Goal: Transaction & Acquisition: Purchase product/service

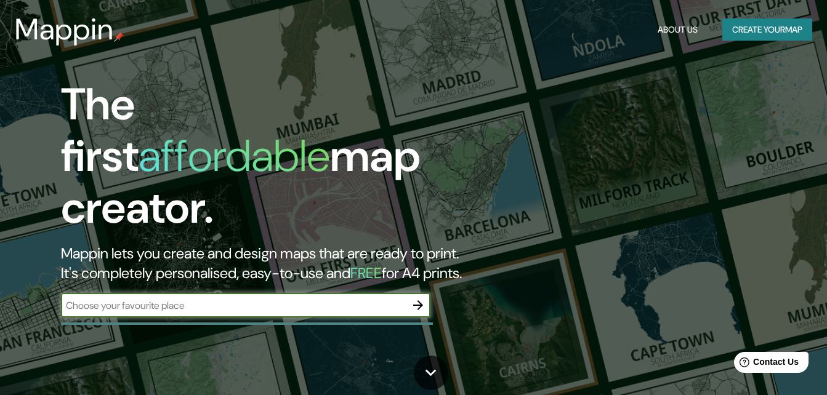
click at [420, 298] on icon "button" at bounding box center [418, 305] width 15 height 15
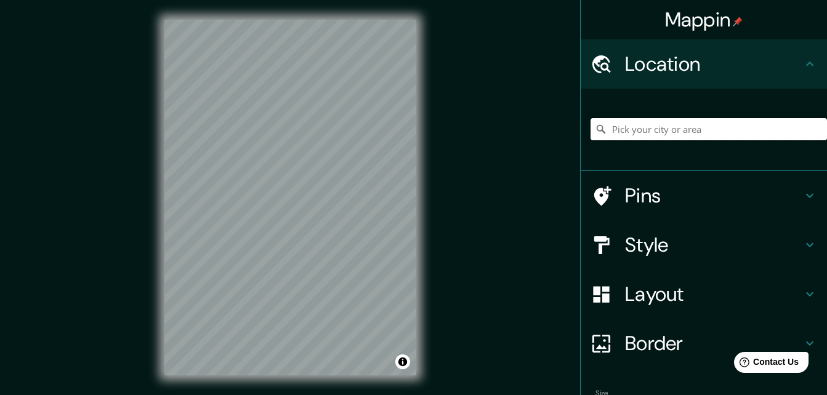
click at [631, 131] on input "Pick your city or area" at bounding box center [708, 129] width 236 height 22
paste input "Prol. [STREET_ADDRESS], CDMX Coordenadas: 19.260436, -99.112985"
type input "Prolongación División Del Norte, 16038 [GEOGRAPHIC_DATA], [GEOGRAPHIC_DATA]"
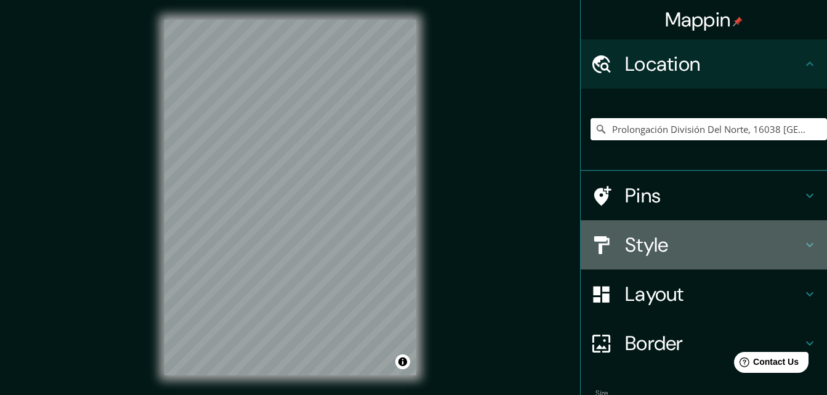
click at [756, 252] on h4 "Style" at bounding box center [713, 245] width 177 height 25
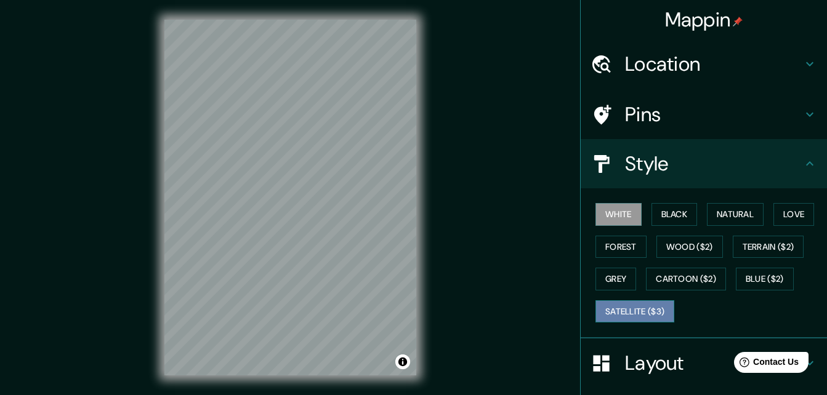
click at [627, 308] on button "Satellite ($3)" at bounding box center [634, 311] width 79 height 23
click at [431, 261] on div "© Mapbox © OpenStreetMap Improve this map © Maxar" at bounding box center [290, 197] width 291 height 395
click at [640, 123] on h4 "Pins" at bounding box center [713, 114] width 177 height 25
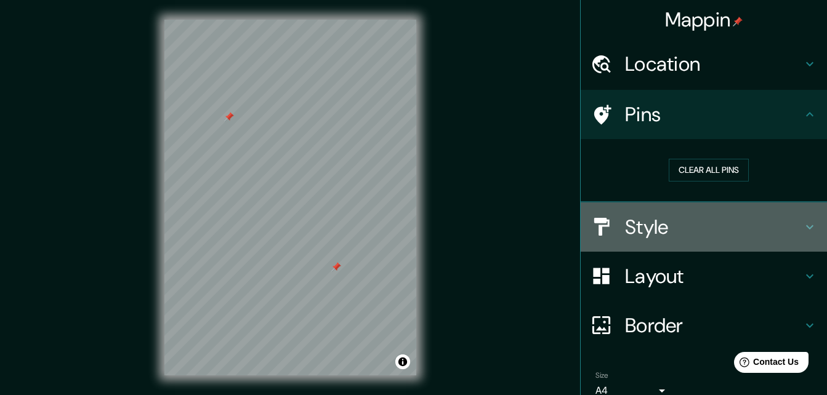
click at [701, 230] on h4 "Style" at bounding box center [713, 227] width 177 height 25
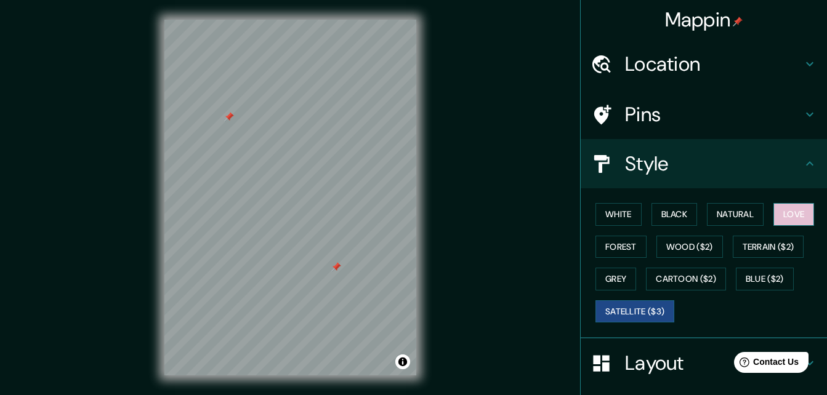
click at [792, 217] on button "Love" at bounding box center [793, 214] width 41 height 23
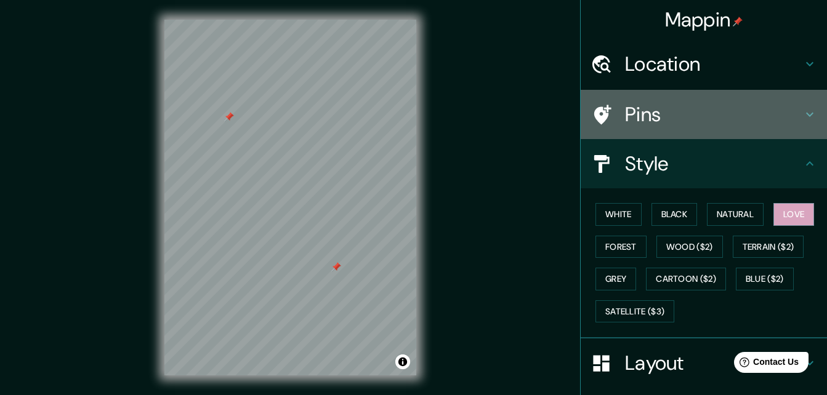
click at [709, 124] on h4 "Pins" at bounding box center [713, 114] width 177 height 25
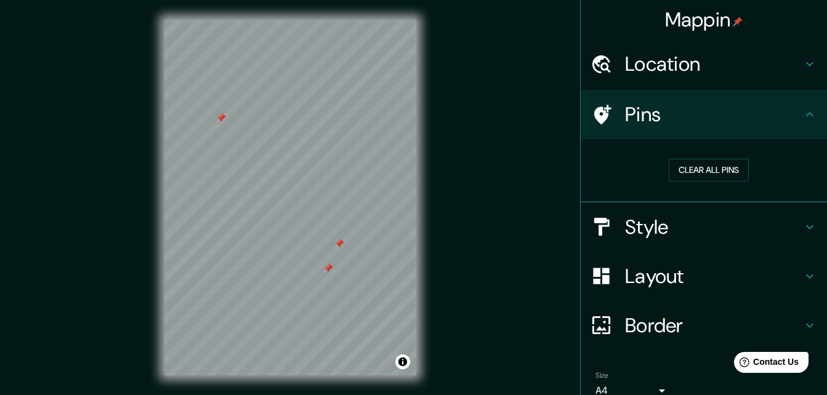
drag, startPoint x: 349, startPoint y: 243, endPoint x: 341, endPoint y: 244, distance: 8.1
click at [341, 244] on div at bounding box center [339, 244] width 10 height 10
click at [339, 244] on div at bounding box center [339, 244] width 10 height 10
click at [228, 156] on div at bounding box center [228, 153] width 10 height 10
click at [232, 165] on div at bounding box center [230, 161] width 10 height 10
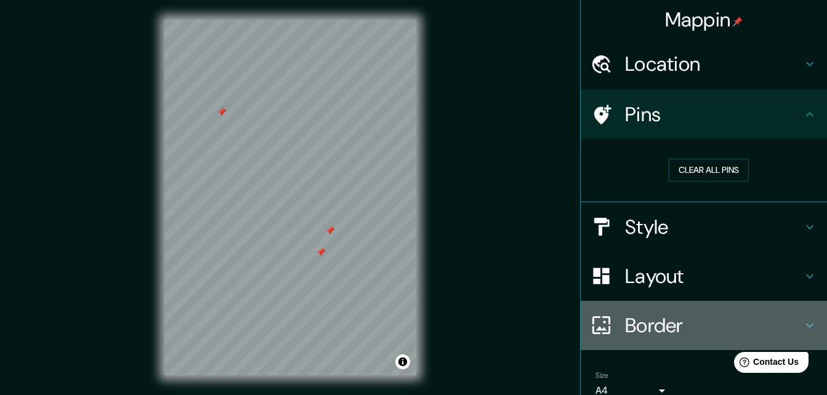
click at [650, 328] on h4 "Border" at bounding box center [713, 325] width 177 height 25
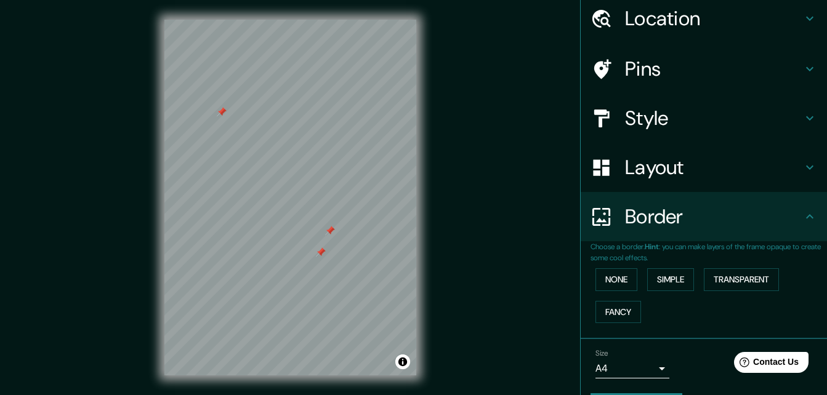
scroll to position [62, 0]
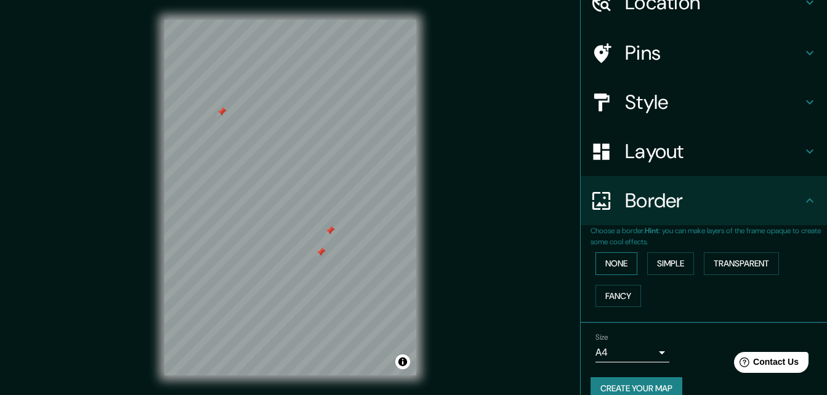
click at [614, 260] on button "None" at bounding box center [616, 263] width 42 height 23
click at [676, 264] on button "Simple" at bounding box center [670, 263] width 47 height 23
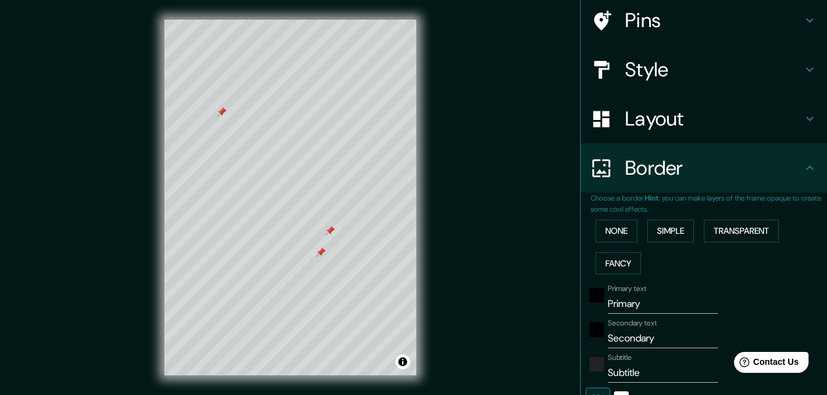
scroll to position [123, 0]
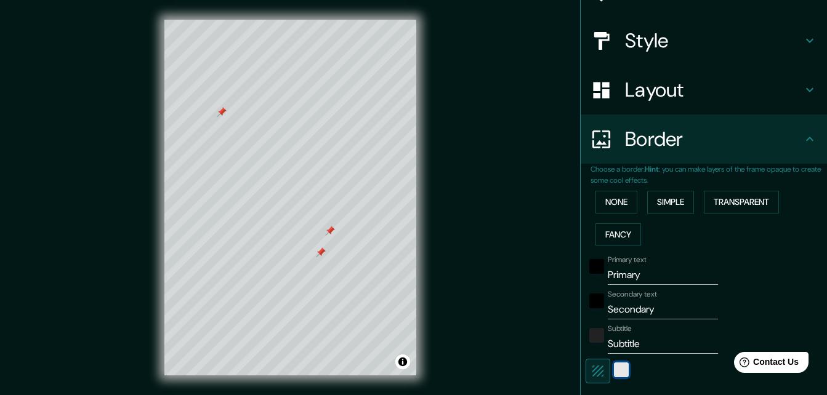
click at [614, 372] on div "white" at bounding box center [621, 370] width 15 height 15
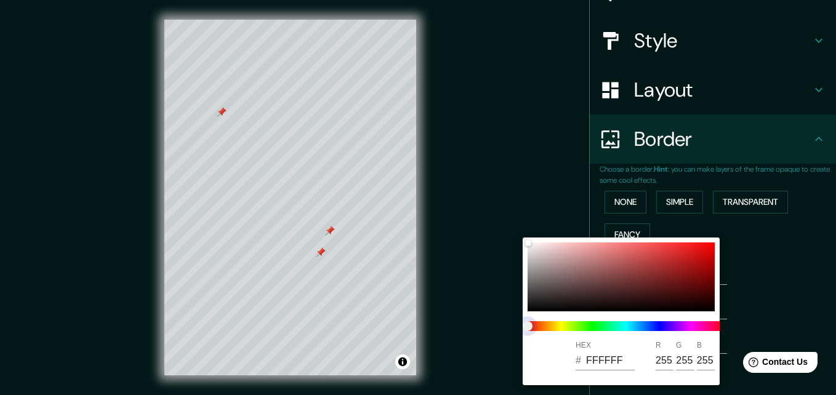
type input "164"
type input "33"
type input "164"
type input "33"
type input "164"
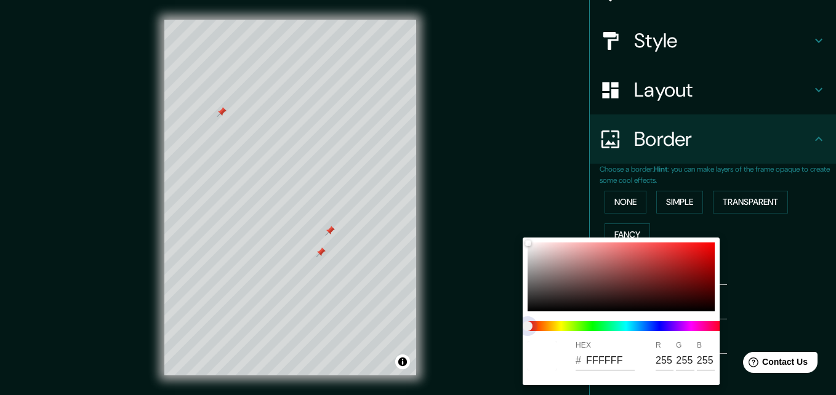
type input "33"
type input "164"
type input "33"
type input "164"
type input "33"
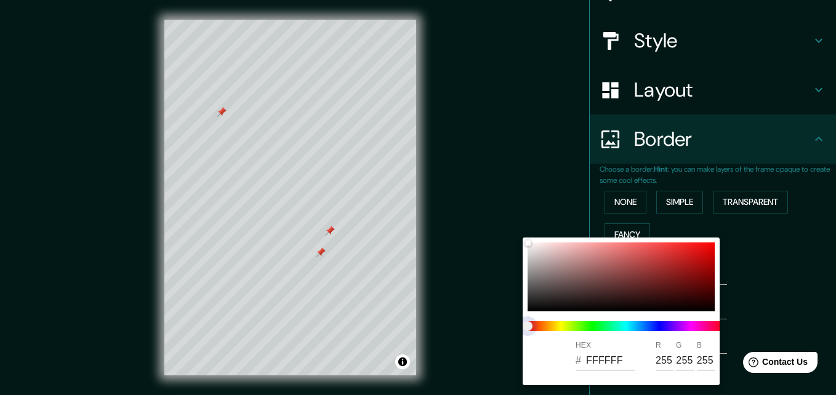
type input "164"
type input "33"
drag, startPoint x: 532, startPoint y: 330, endPoint x: 583, endPoint y: 327, distance: 51.2
click at [583, 327] on span at bounding box center [626, 326] width 197 height 10
type input "164"
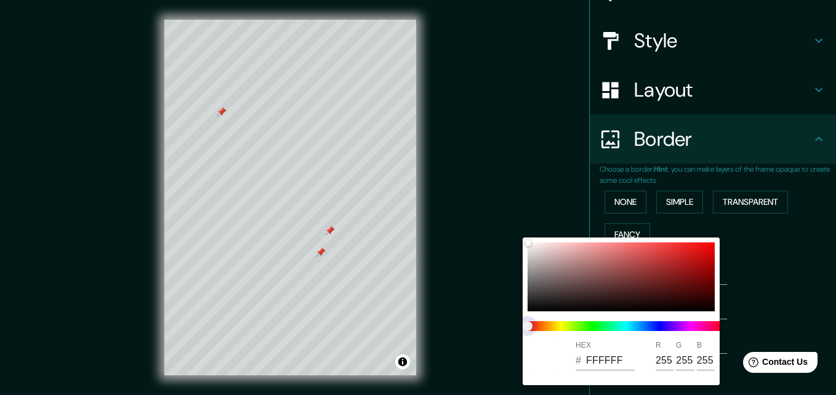
type input "33"
type input "164"
type input "33"
drag, startPoint x: 531, startPoint y: 329, endPoint x: 558, endPoint y: 323, distance: 27.0
click at [558, 323] on span at bounding box center [626, 326] width 197 height 10
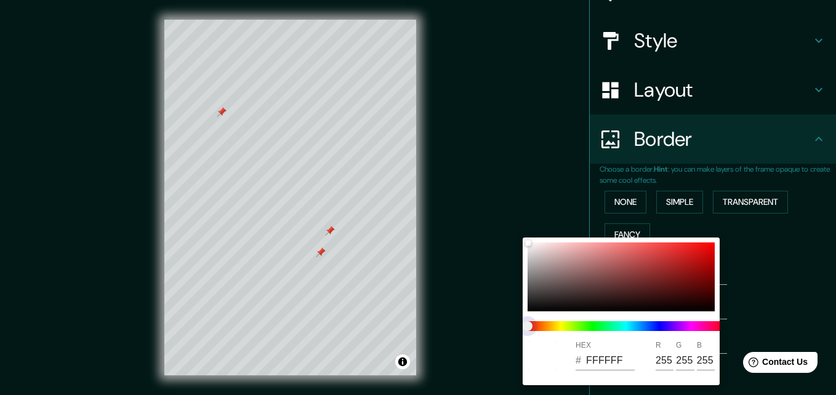
type input "164"
type input "33"
type input "164"
type input "33"
drag, startPoint x: 563, startPoint y: 324, endPoint x: 552, endPoint y: 324, distance: 11.7
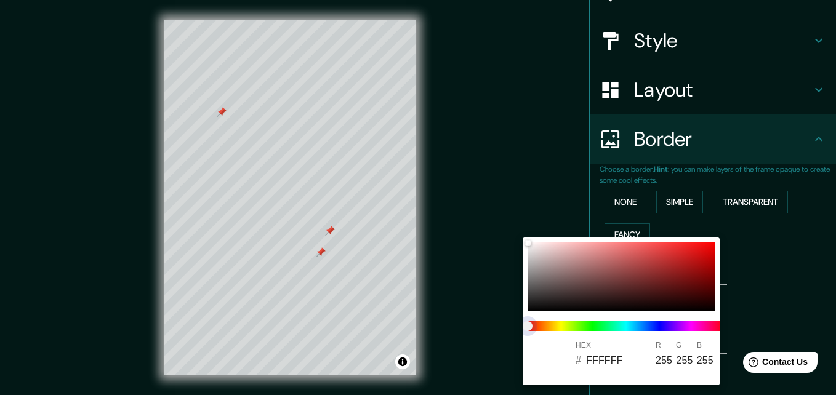
click at [595, 326] on span at bounding box center [626, 326] width 197 height 10
type input "164"
type input "33"
type input "164"
type input "33"
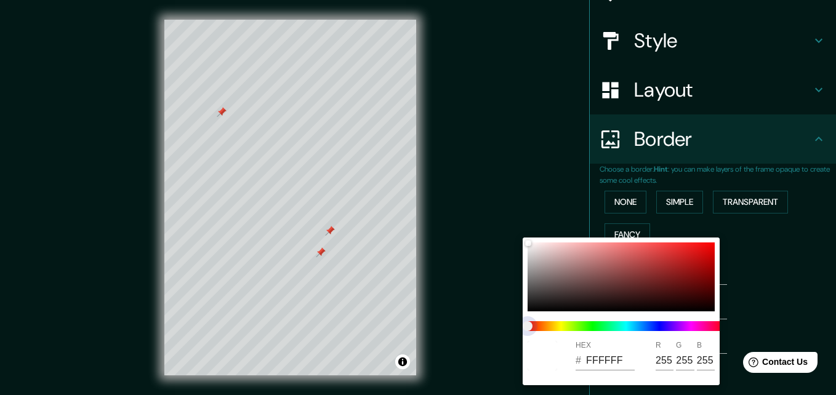
drag, startPoint x: 530, startPoint y: 325, endPoint x: 627, endPoint y: 288, distance: 104.6
click at [578, 327] on span at bounding box center [626, 326] width 197 height 10
type input "164"
type input "33"
type input "164"
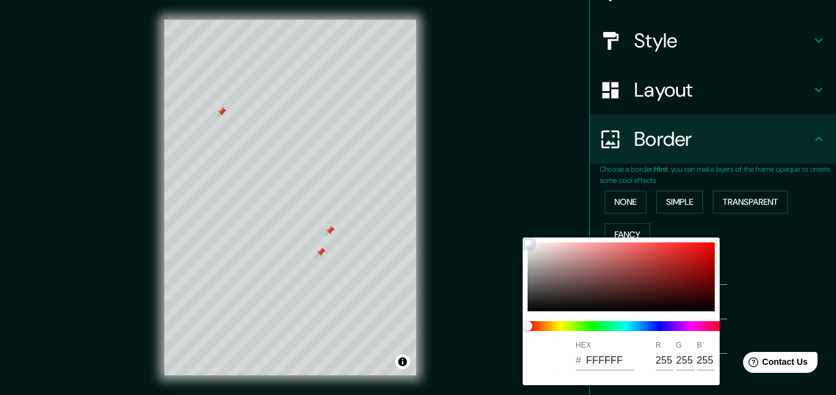
type input "33"
type input "B51616"
type input "181"
type input "22"
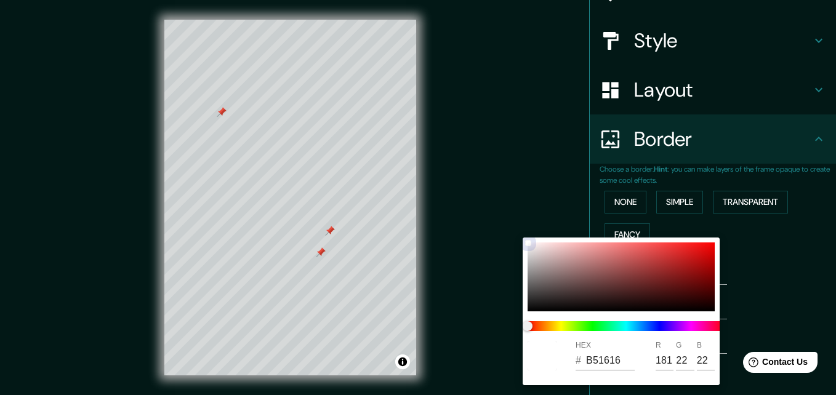
drag, startPoint x: 629, startPoint y: 286, endPoint x: 677, endPoint y: 284, distance: 47.4
click at [677, 284] on div at bounding box center [621, 277] width 187 height 69
type input "164"
type input "33"
type input "651414"
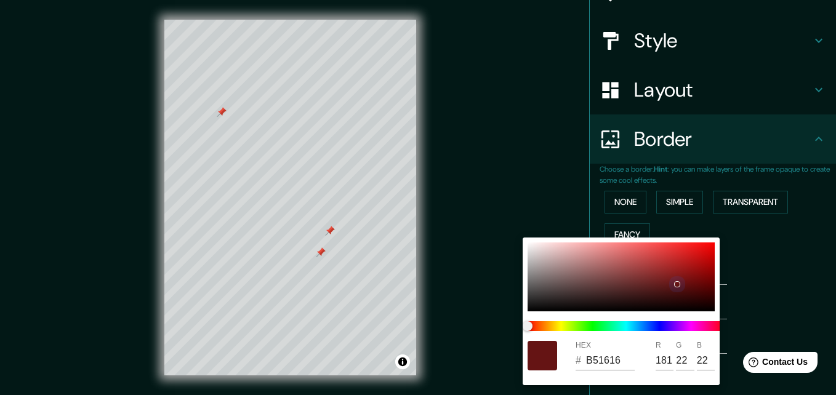
type input "101"
type input "20"
type input "164"
type input "33"
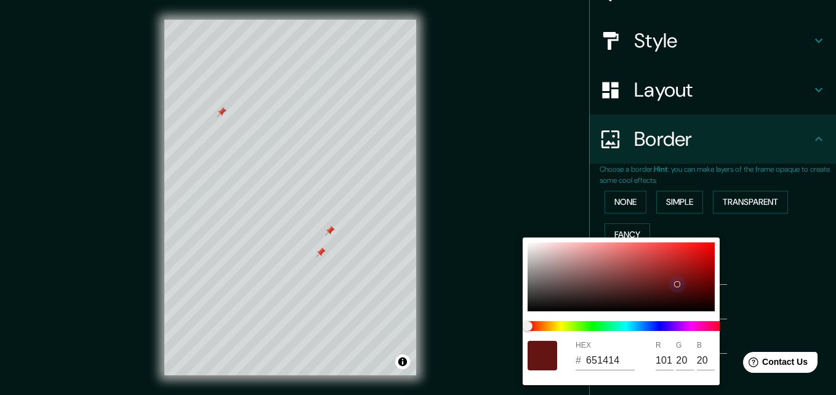
type input "7C1A1A"
type input "124"
type input "26"
type input "164"
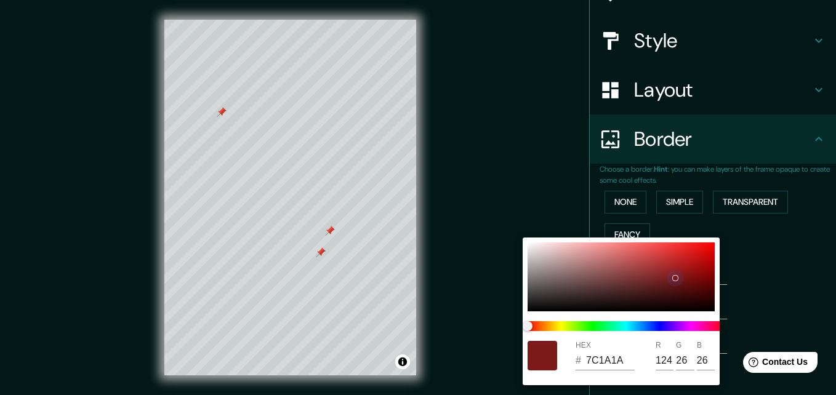
type input "33"
type input "7E1B1B"
type input "126"
type input "27"
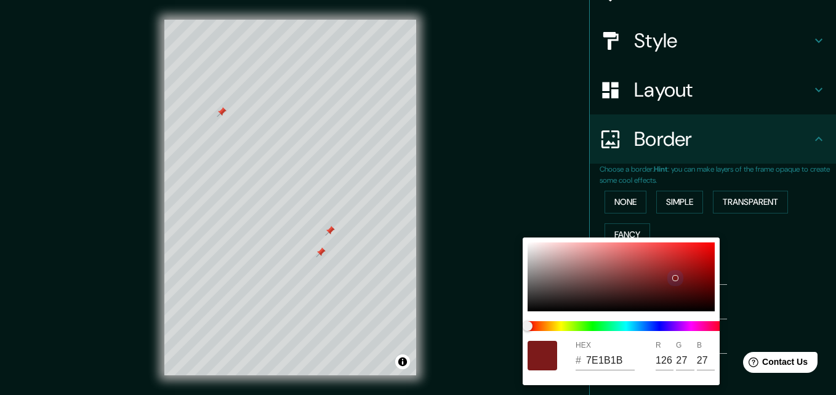
type input "164"
type input "33"
type input "931D1D"
type input "147"
type input "29"
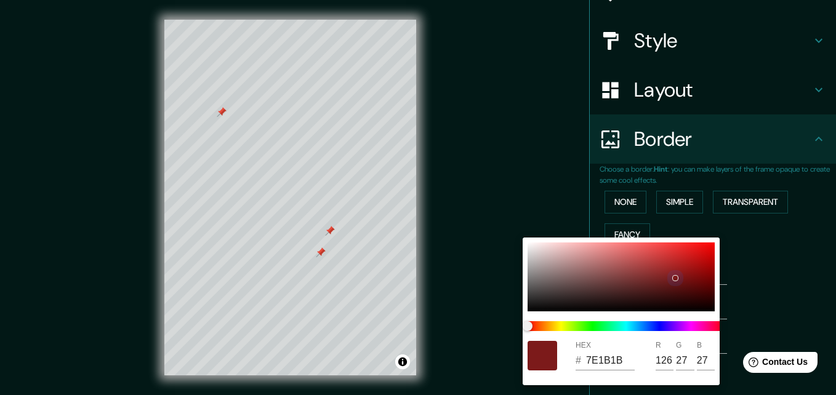
type input "29"
type input "164"
type input "33"
type input "9C1E1E"
type input "156"
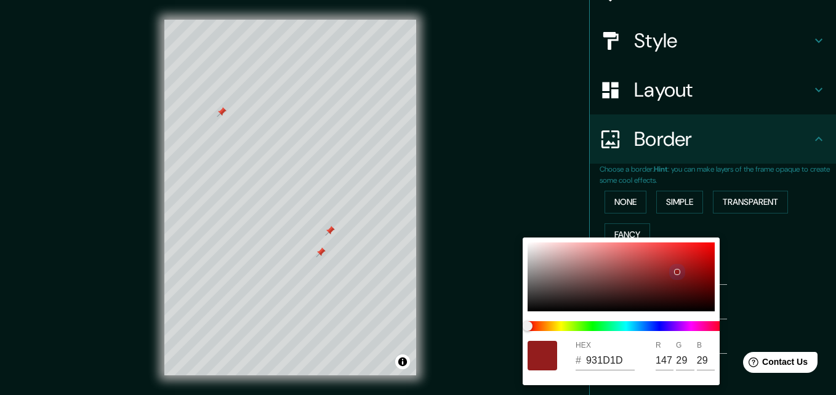
type input "30"
type input "164"
type input "33"
type input "A83030"
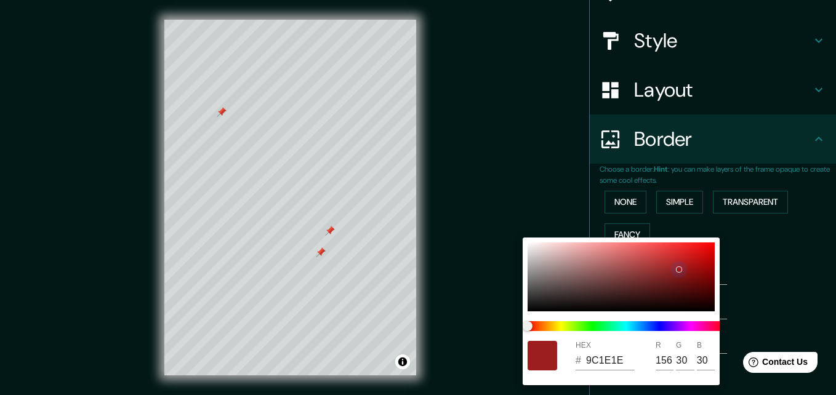
type input "168"
type input "48"
type input "164"
type input "33"
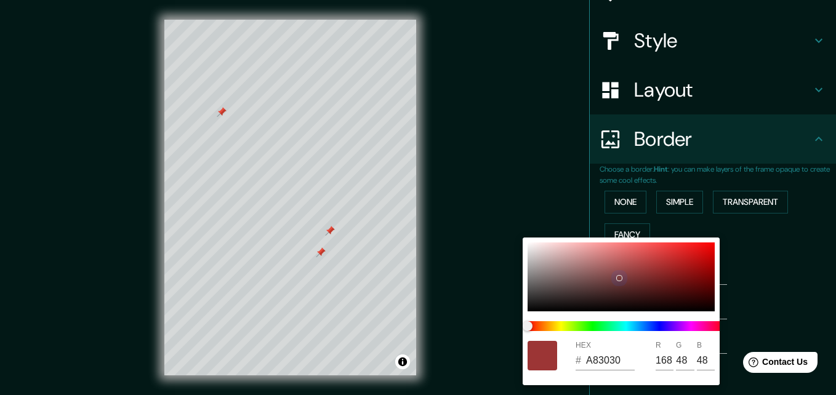
type input "7E4040"
type input "126"
type input "64"
type input "164"
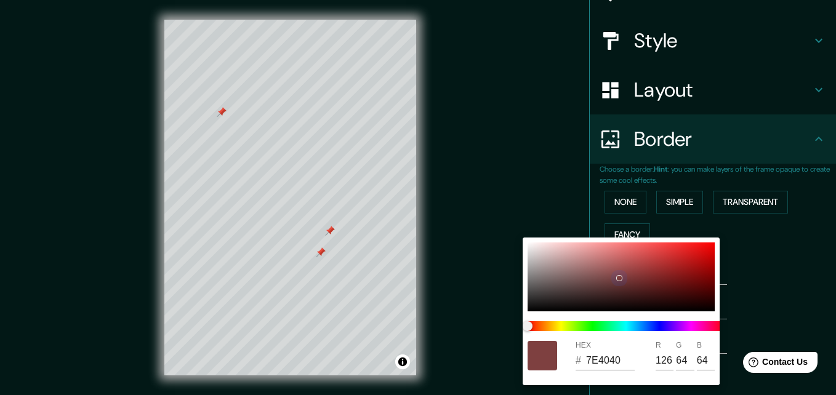
type input "33"
type input "814545"
type input "129"
type input "69"
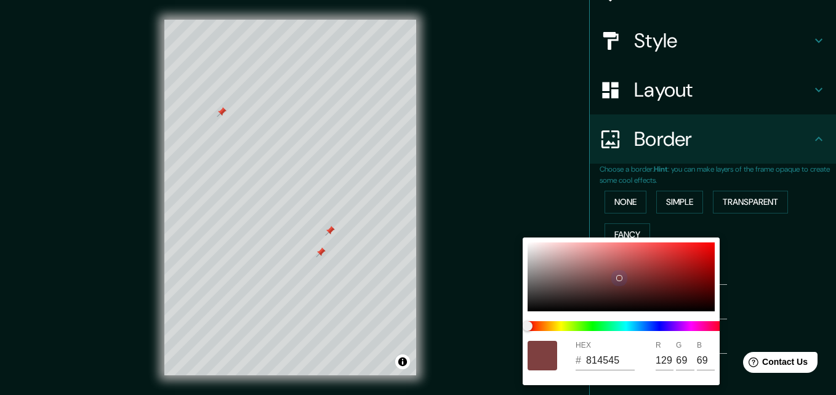
type input "164"
type input "33"
type input "AA7979"
type input "170"
type input "121"
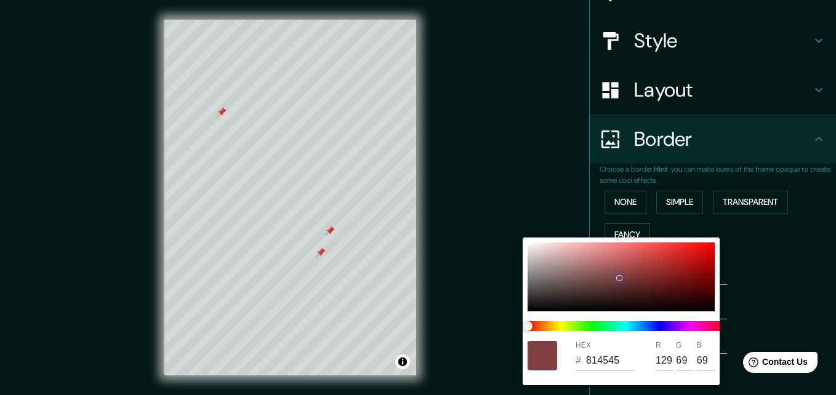
type input "121"
type input "164"
type input "33"
type input "BC9D9D"
type input "188"
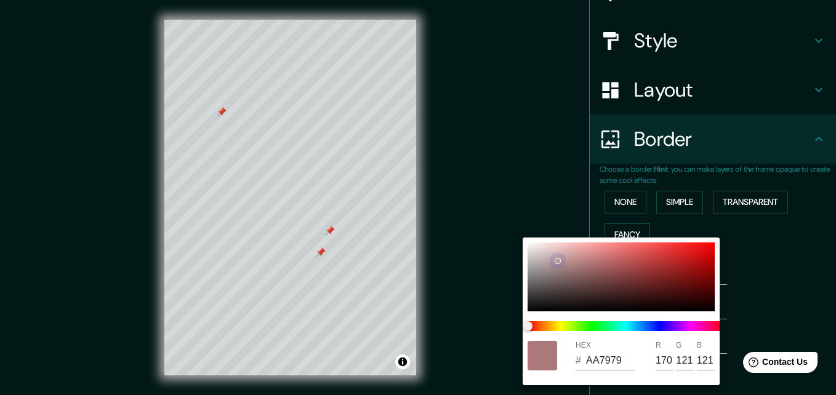
type input "157"
type input "164"
type input "33"
type input "BC9F9F"
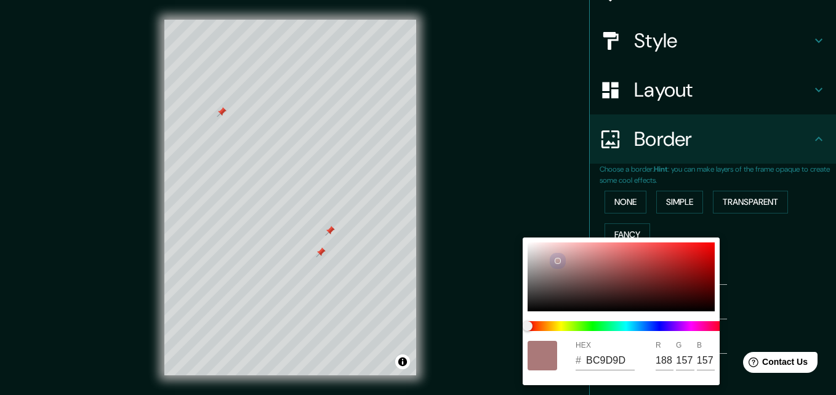
type input "159"
type input "164"
type input "33"
type input "BCA0A0"
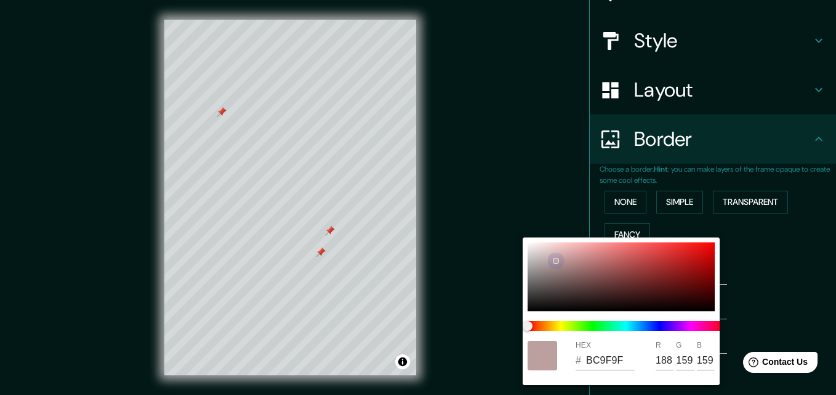
type input "160"
type input "164"
type input "33"
type input "BFA7A7"
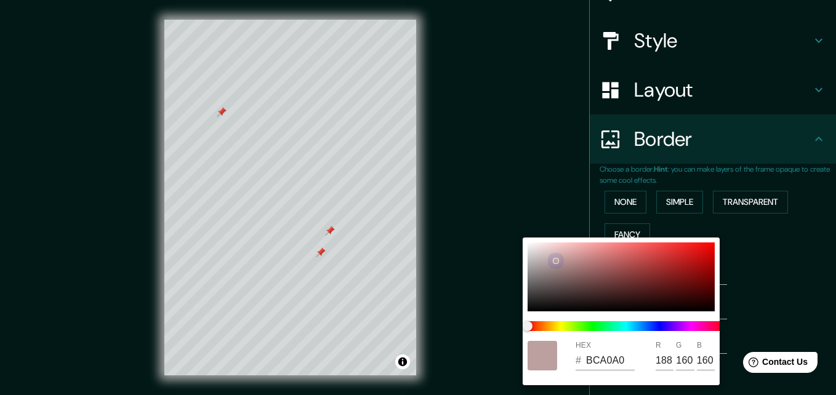
type input "191"
type input "167"
type input "164"
type input "33"
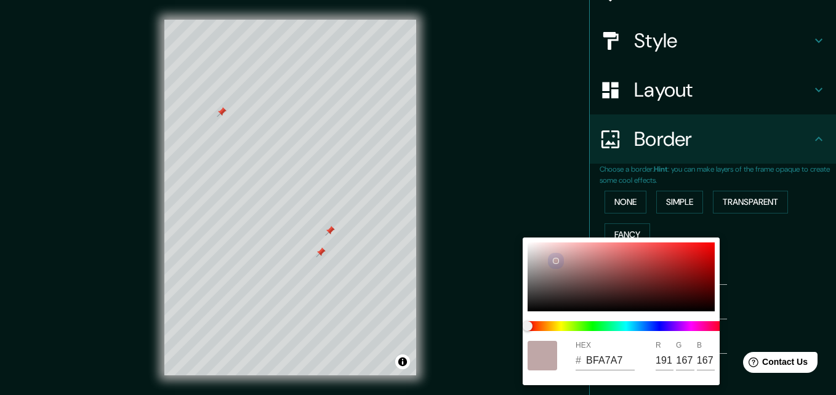
type input "C3B3B3"
type input "195"
type input "179"
type input "164"
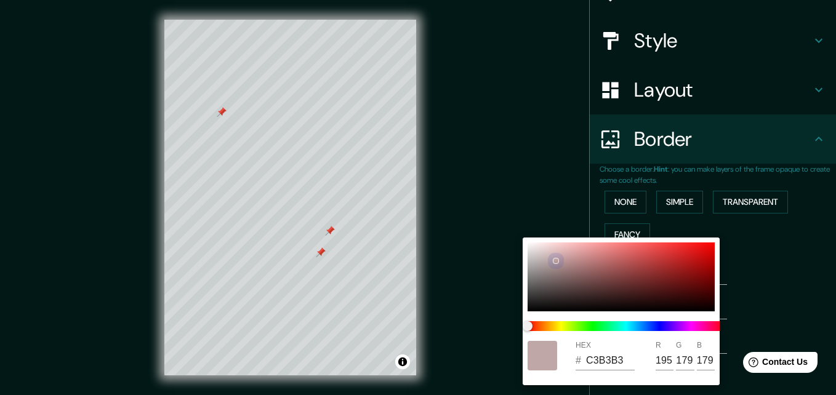
type input "33"
type input "C8BFBF"
type input "200"
type input "191"
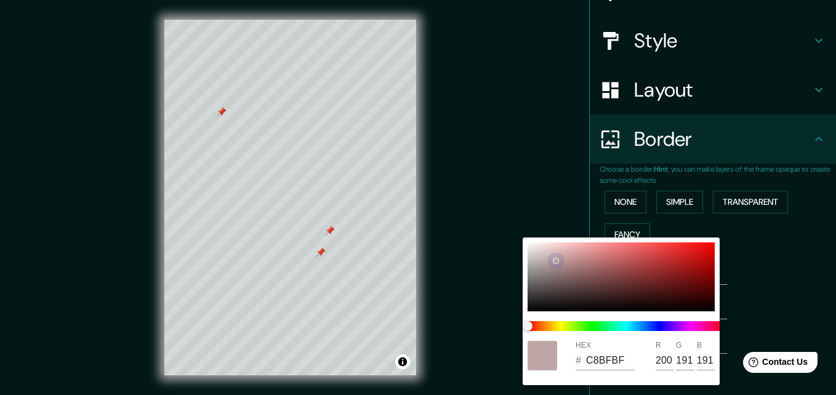
type input "164"
type input "33"
type input "CAC5C5"
type input "202"
type input "197"
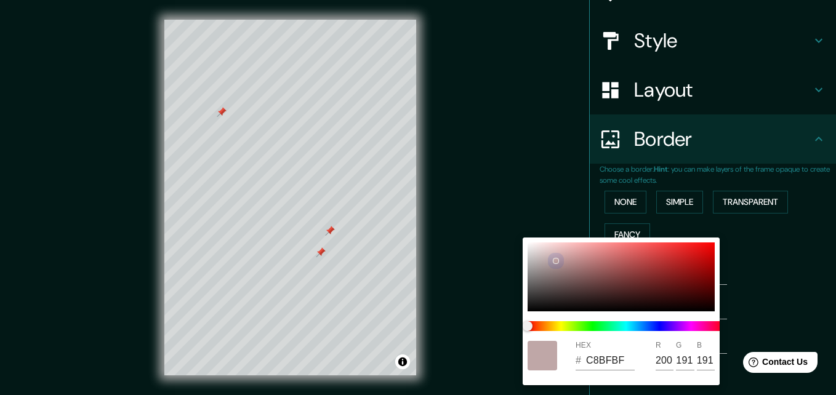
type input "197"
drag, startPoint x: 675, startPoint y: 281, endPoint x: 507, endPoint y: 247, distance: 172.1
click at [507, 247] on div "HEX # CAC5C5 R 202 G 197 B 197" at bounding box center [418, 197] width 836 height 395
type input "164"
type input "33"
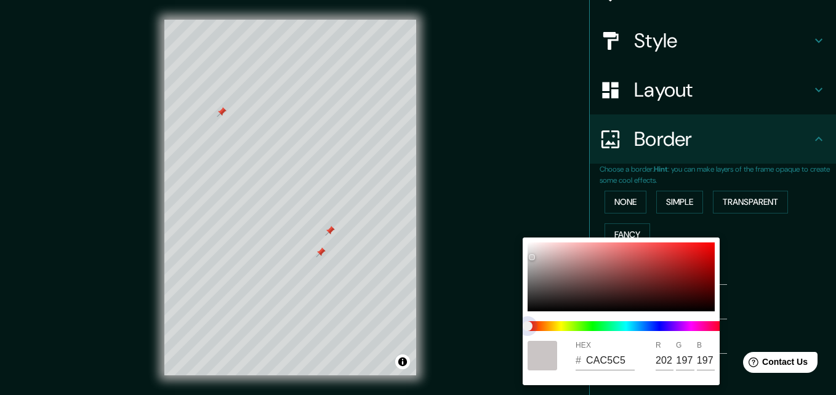
type input "C8C9C5"
type input "200"
type input "201"
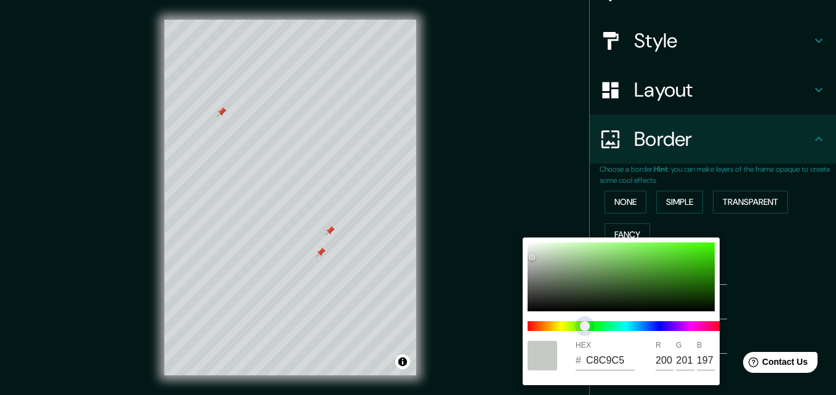
type input "164"
type input "33"
type input "C5C9C6"
type input "197"
type input "198"
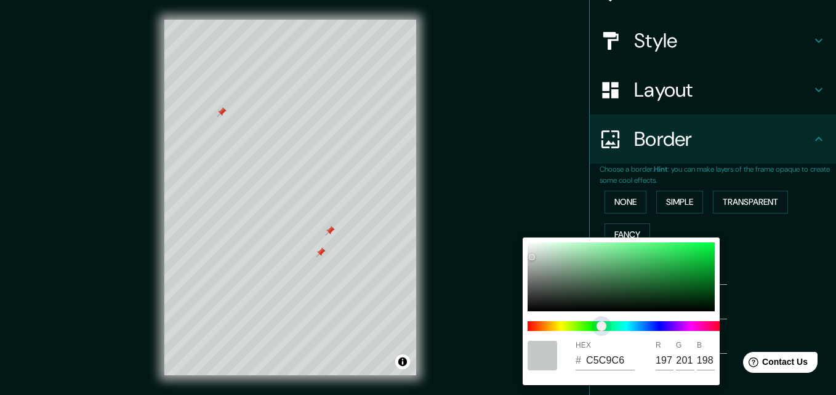
type input "164"
type input "33"
type input "C5C9C7"
type input "199"
type input "164"
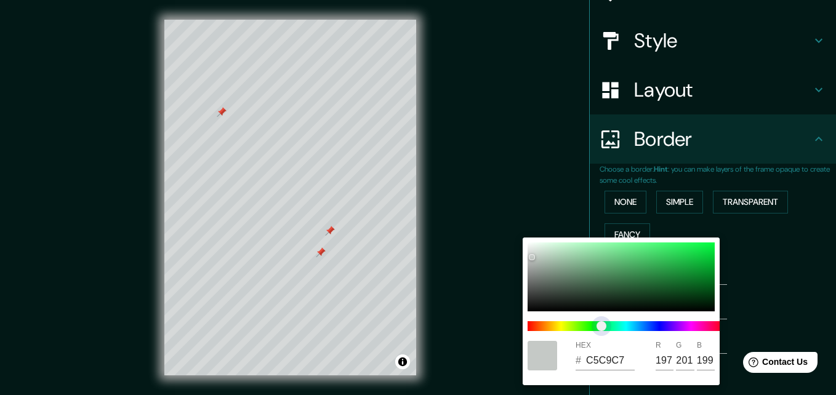
type input "33"
type input "164"
type input "33"
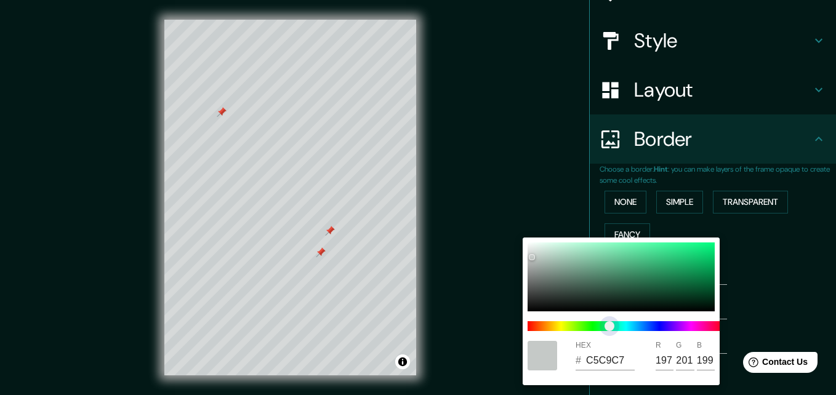
drag, startPoint x: 589, startPoint y: 324, endPoint x: 607, endPoint y: 325, distance: 18.5
click at [607, 325] on span at bounding box center [626, 326] width 197 height 10
type input "164"
type input "33"
type input "3E775A"
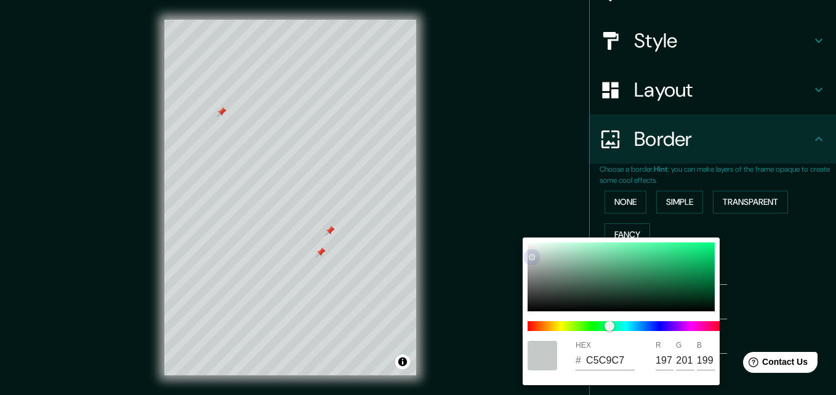
type input "62"
type input "119"
type input "90"
type input "164"
type input "33"
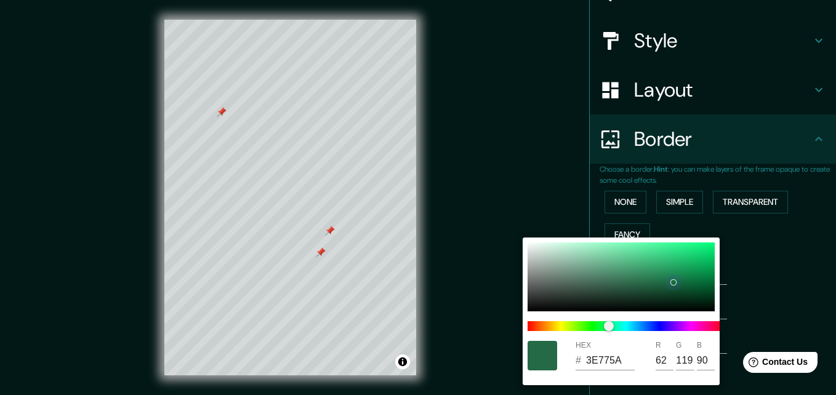
type input "107A43"
type input "16"
type input "122"
type input "67"
type input "164"
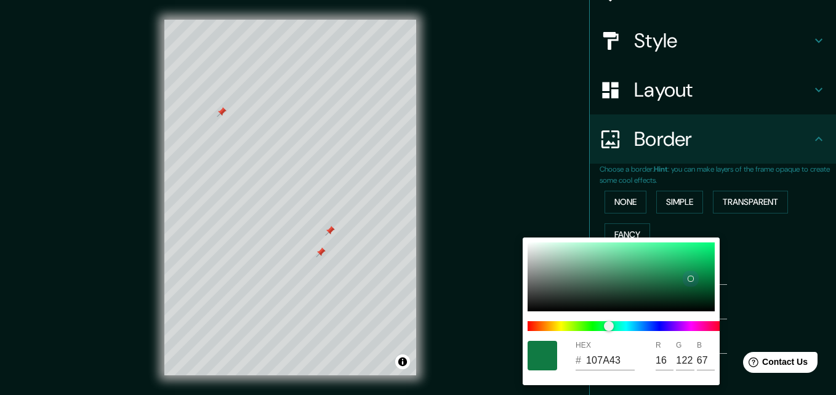
type input "33"
type input "1F814E"
type input "31"
type input "129"
type input "78"
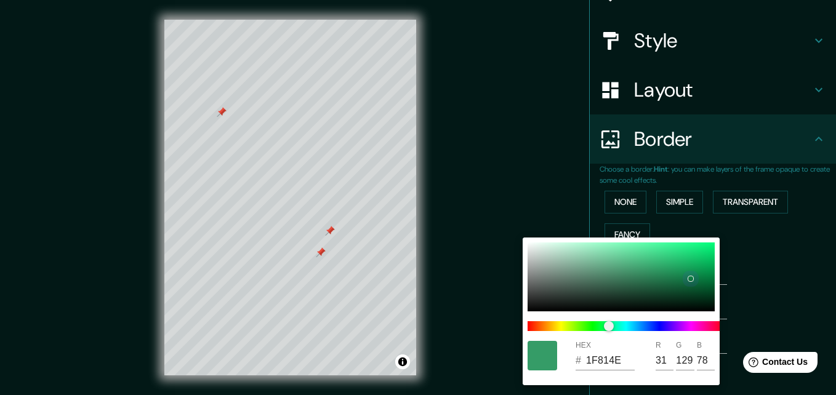
type input "164"
type input "33"
type input "4FAA7B"
type input "79"
type input "170"
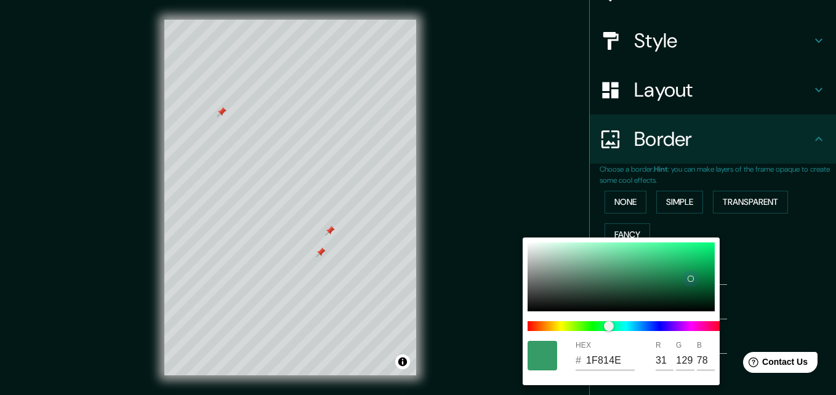
type input "123"
type input "164"
type input "33"
type input "67B18B"
type input "103"
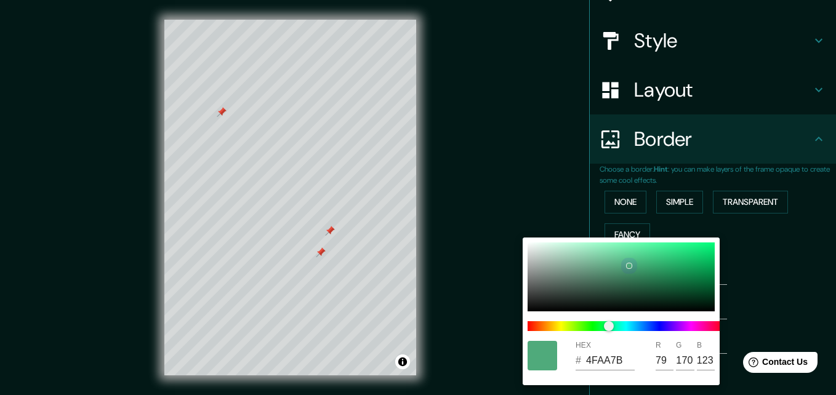
type input "177"
type input "139"
type input "164"
type input "33"
type input "78B193"
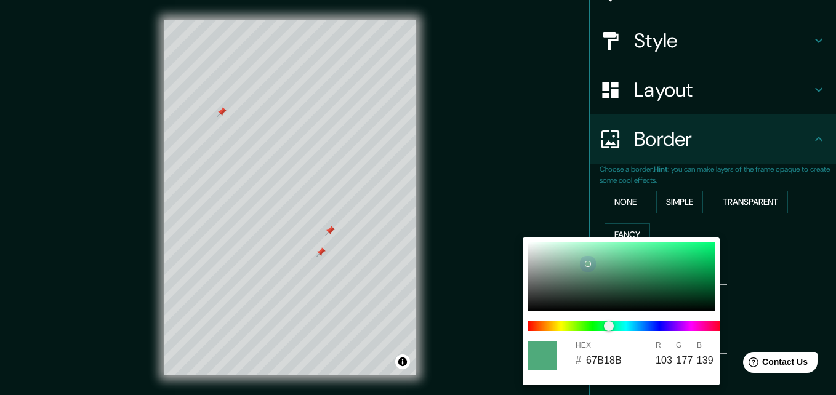
type input "120"
type input "147"
type input "164"
type input "33"
type input "8DBAA2"
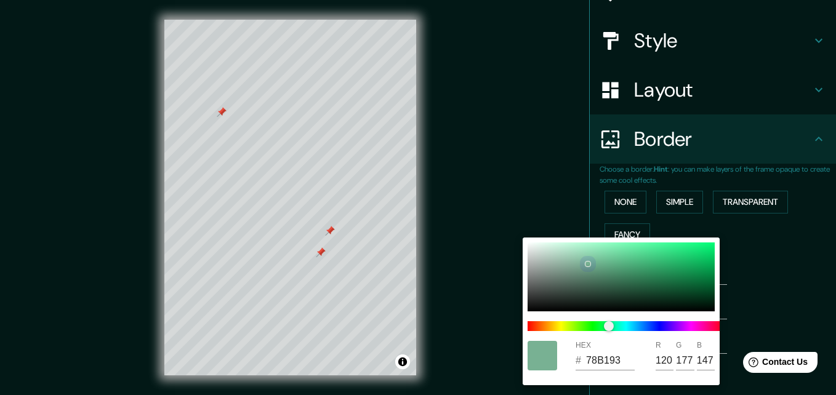
type input "141"
type input "186"
type input "162"
type input "164"
type input "33"
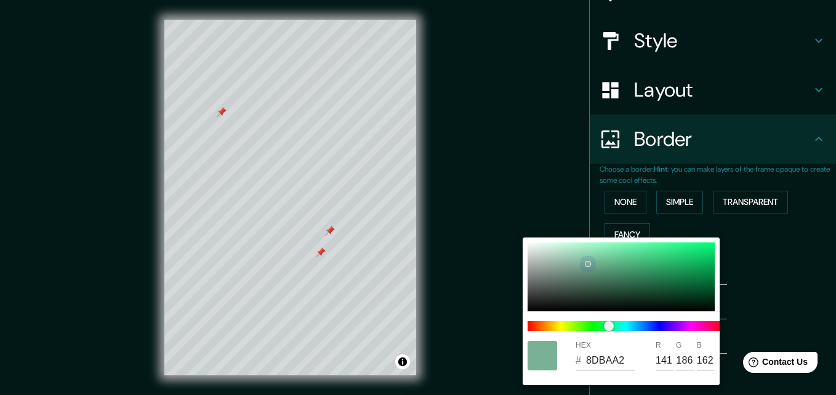
type input "A9CFBA"
type input "169"
type input "207"
type input "186"
type input "164"
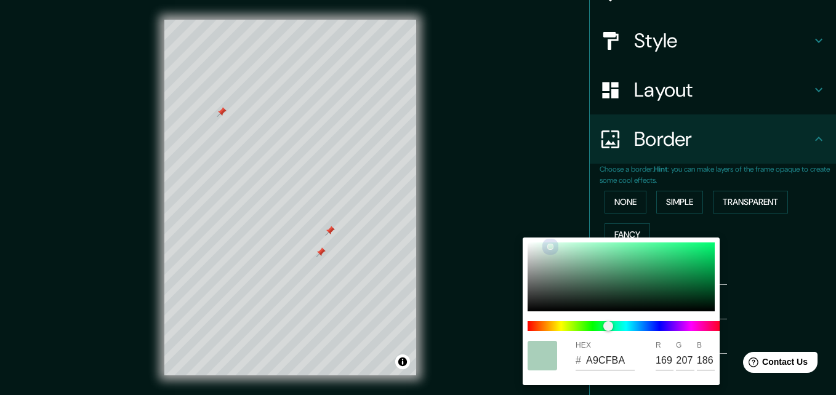
type input "33"
type input "D4F1E1"
type input "212"
type input "241"
type input "225"
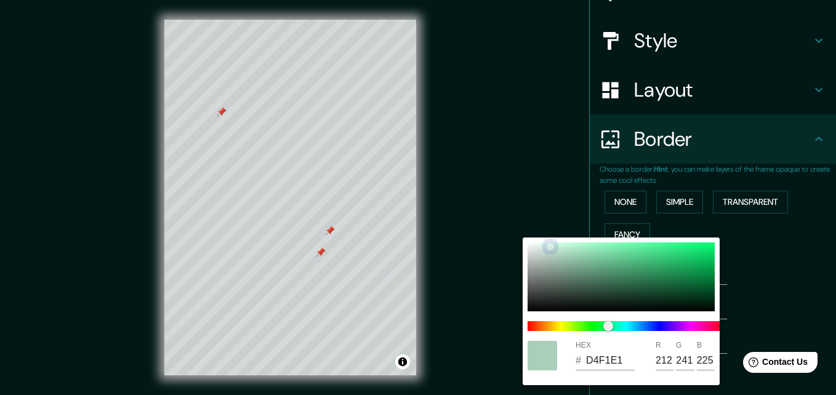
type input "164"
type input "33"
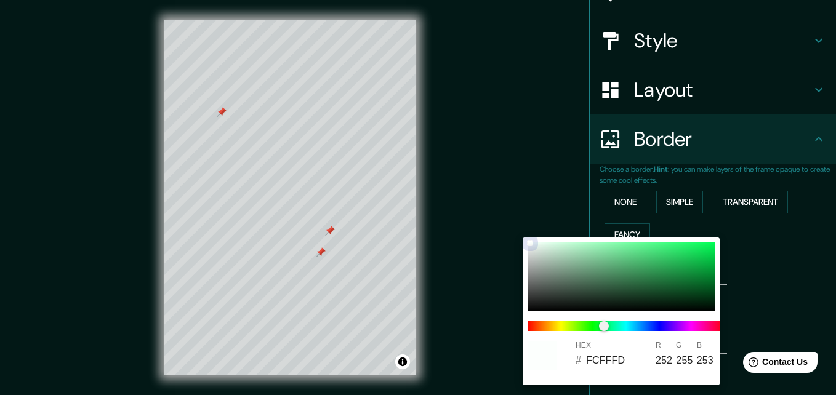
drag, startPoint x: 672, startPoint y: 282, endPoint x: 525, endPoint y: 242, distance: 152.5
click at [525, 242] on div "HEX # FCFFFD R 252 G 255 B 253" at bounding box center [621, 312] width 197 height 148
click at [778, 283] on div at bounding box center [418, 197] width 836 height 395
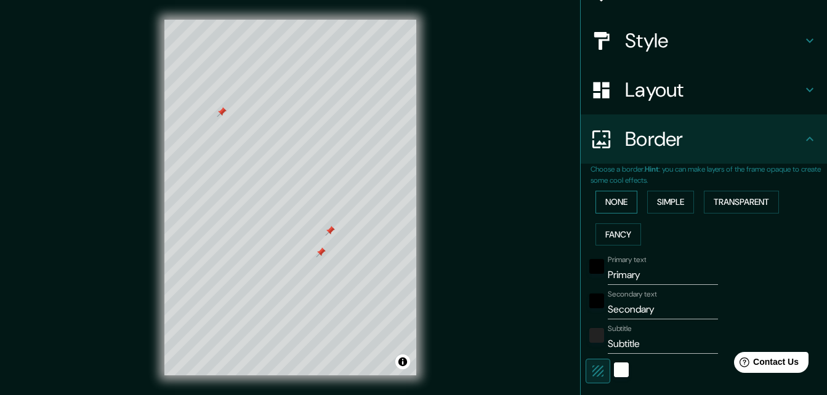
click at [615, 201] on button "None" at bounding box center [616, 202] width 42 height 23
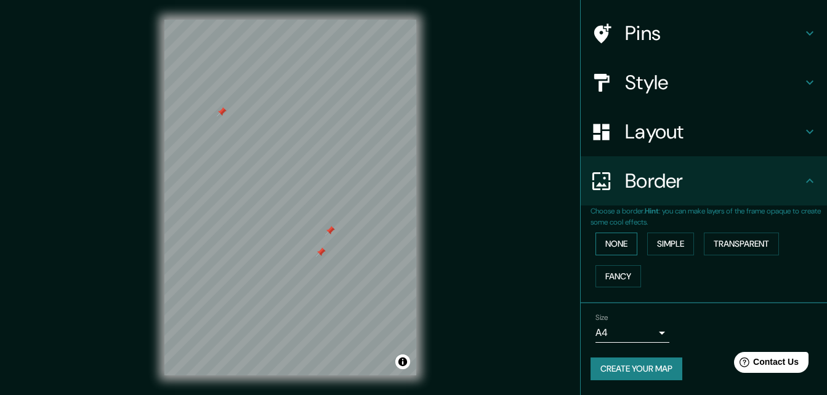
scroll to position [81, 0]
click at [659, 240] on button "Simple" at bounding box center [670, 244] width 47 height 23
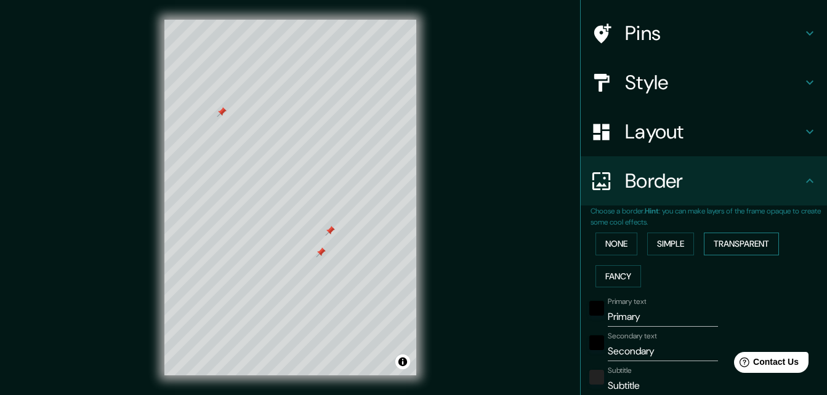
click at [735, 244] on button "Transparent" at bounding box center [741, 244] width 75 height 23
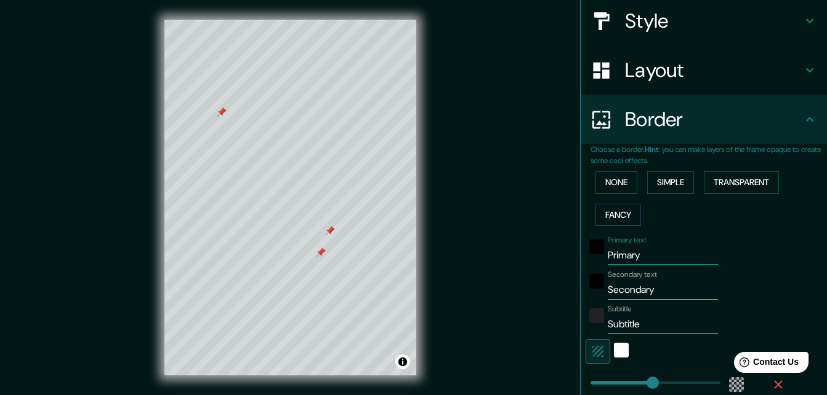
click at [653, 255] on input "Primary" at bounding box center [663, 256] width 110 height 20
click at [651, 286] on input "Secondary" at bounding box center [663, 290] width 110 height 20
drag, startPoint x: 643, startPoint y: 381, endPoint x: 598, endPoint y: 384, distance: 45.1
drag, startPoint x: 595, startPoint y: 384, endPoint x: 557, endPoint y: 395, distance: 39.6
click at [616, 356] on div "white" at bounding box center [621, 350] width 15 height 15
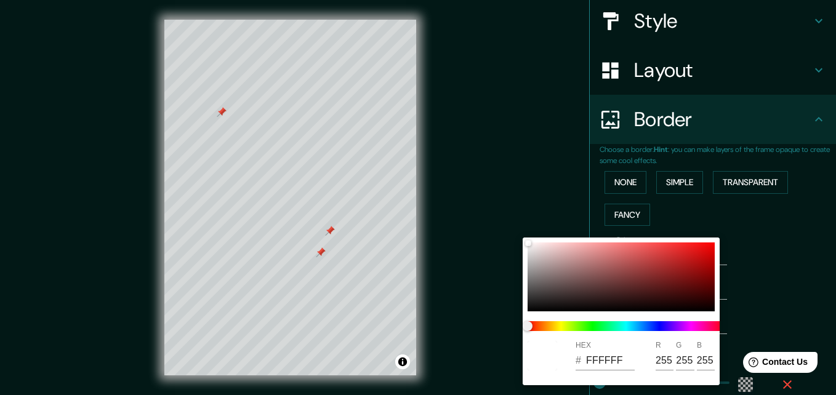
click at [782, 291] on div at bounding box center [418, 197] width 836 height 395
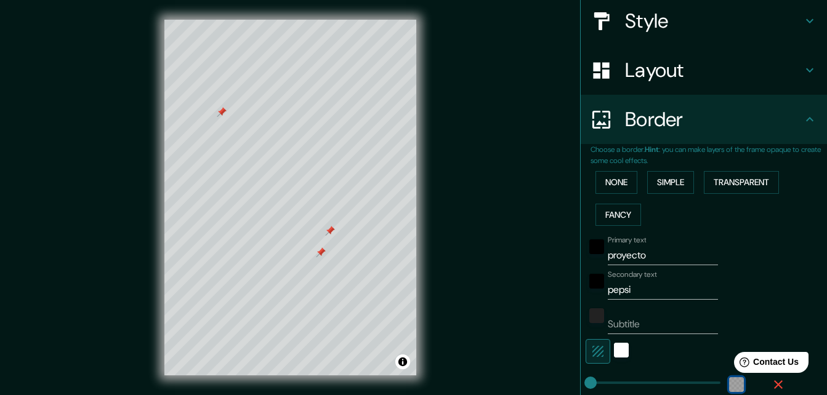
click at [729, 384] on div "color-55555544" at bounding box center [736, 384] width 15 height 15
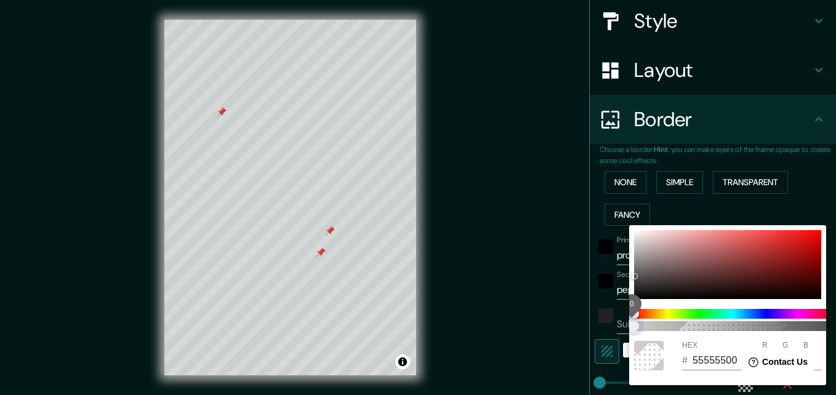
drag, startPoint x: 683, startPoint y: 325, endPoint x: 632, endPoint y: 328, distance: 51.2
click at [632, 328] on span "0" at bounding box center [634, 326] width 10 height 10
click at [643, 353] on div at bounding box center [649, 356] width 30 height 30
click at [517, 320] on div at bounding box center [418, 197] width 836 height 395
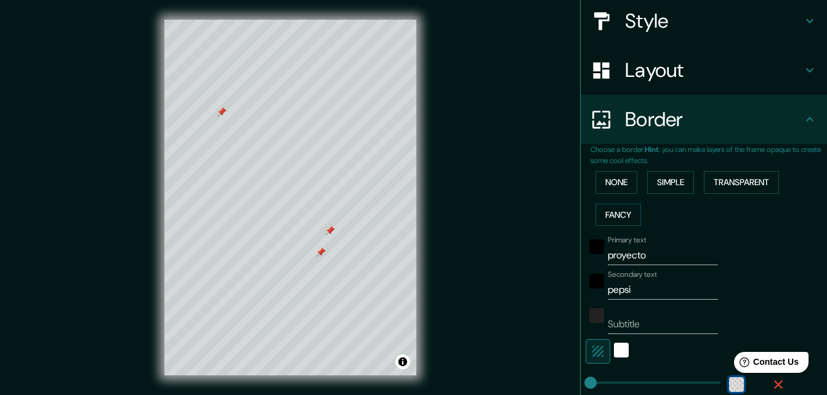
click at [729, 385] on div "color-55555500" at bounding box center [736, 384] width 15 height 15
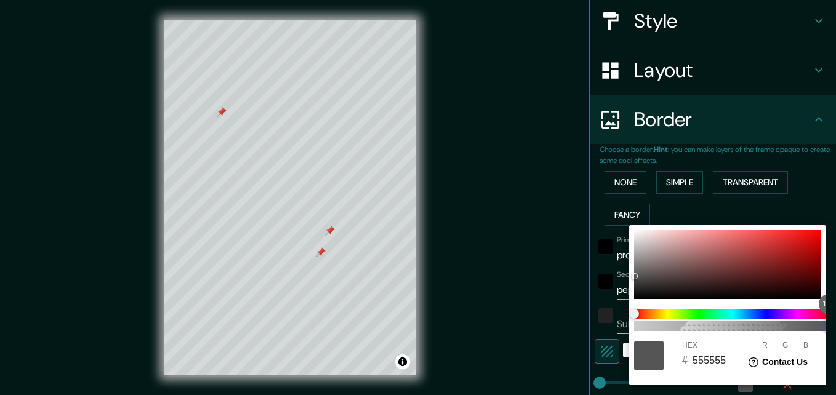
drag, startPoint x: 725, startPoint y: 342, endPoint x: 831, endPoint y: 332, distance: 107.0
click at [831, 332] on div "100 HEX # 555555 R 85 G 85 B 85" at bounding box center [418, 197] width 836 height 395
drag, startPoint x: 783, startPoint y: 331, endPoint x: 691, endPoint y: 321, distance: 91.7
click at [691, 321] on span "29" at bounding box center [692, 326] width 10 height 10
drag, startPoint x: 691, startPoint y: 324, endPoint x: 630, endPoint y: 334, distance: 61.2
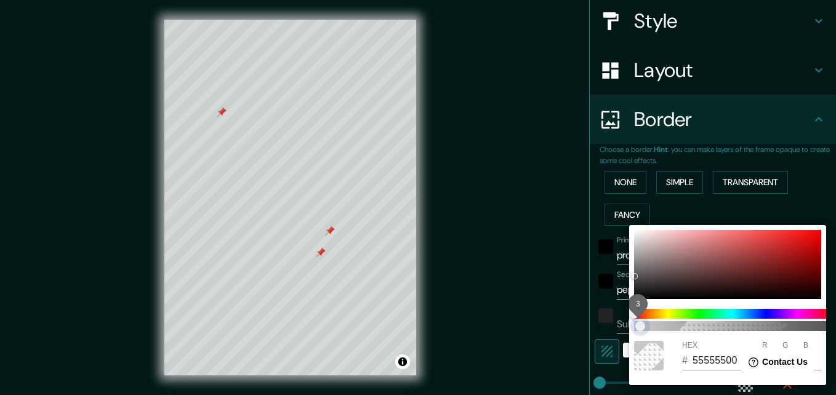
click at [635, 331] on span "3" at bounding box center [640, 326] width 10 height 10
click at [497, 274] on div at bounding box center [418, 197] width 836 height 395
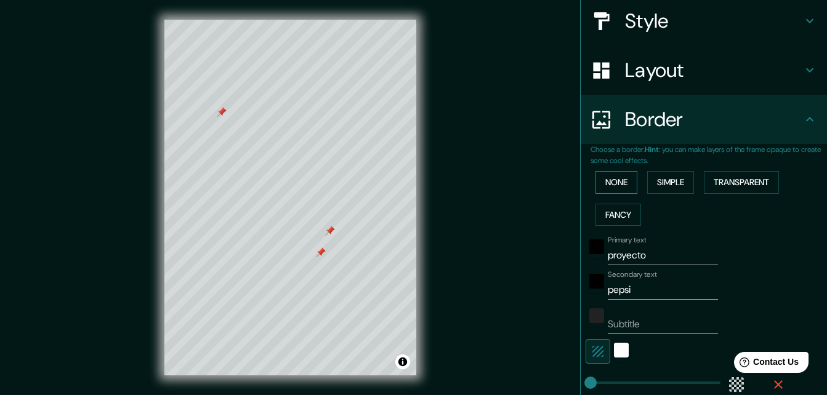
click at [608, 189] on button "None" at bounding box center [616, 182] width 42 height 23
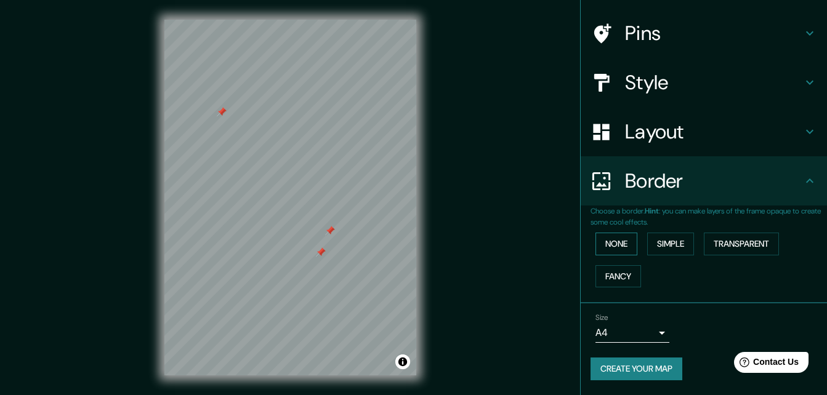
scroll to position [81, 0]
click at [264, 177] on div at bounding box center [260, 175] width 10 height 10
click at [265, 236] on div at bounding box center [263, 233] width 10 height 10
click at [259, 248] on div at bounding box center [258, 246] width 10 height 10
click at [382, 218] on div at bounding box center [379, 214] width 10 height 10
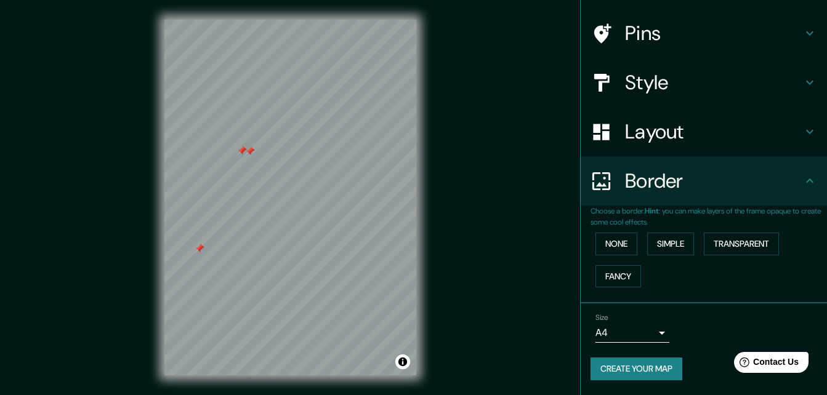
click at [252, 155] on div at bounding box center [250, 152] width 10 height 10
click at [246, 153] on div at bounding box center [242, 151] width 10 height 10
click at [227, 97] on div at bounding box center [231, 96] width 10 height 10
click at [224, 94] on div at bounding box center [225, 93] width 10 height 10
click at [299, 193] on div at bounding box center [298, 192] width 10 height 10
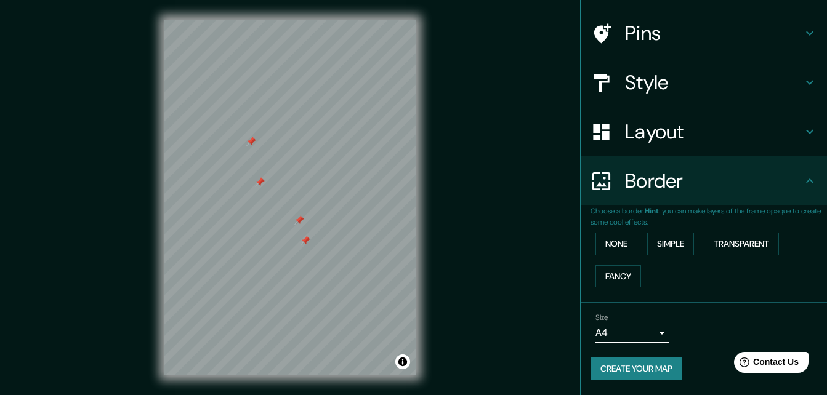
click at [300, 223] on div at bounding box center [299, 221] width 10 height 10
click at [307, 240] on div at bounding box center [305, 241] width 10 height 10
click at [261, 187] on div at bounding box center [260, 182] width 10 height 10
click at [265, 187] on div at bounding box center [267, 184] width 10 height 10
click at [268, 186] on div at bounding box center [268, 185] width 10 height 10
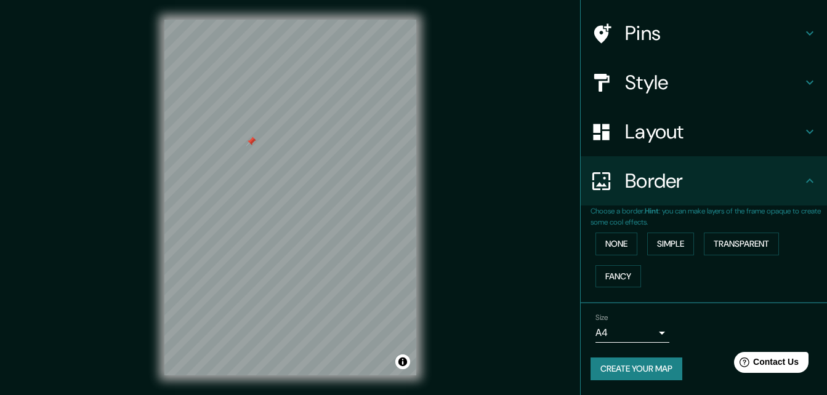
click at [254, 145] on div at bounding box center [251, 142] width 10 height 10
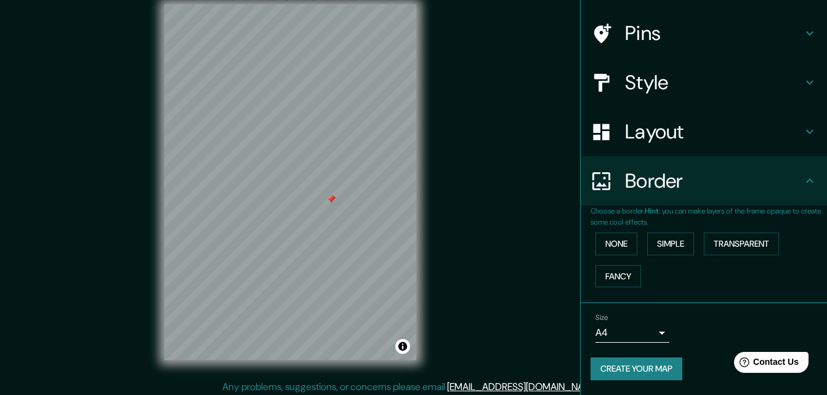
scroll to position [20, 0]
